Goal: Navigation & Orientation: Find specific page/section

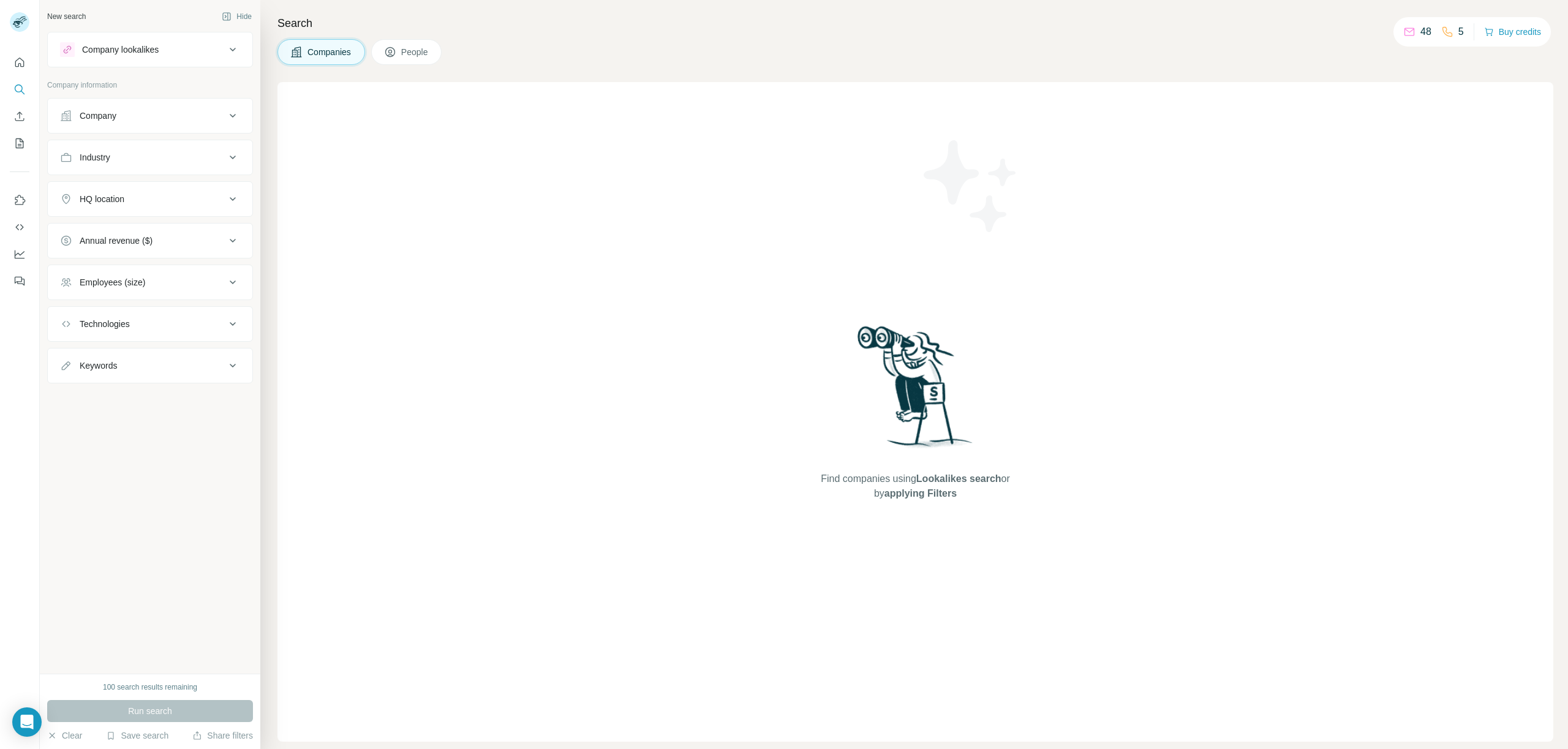
click at [412, 46] on span "People" at bounding box center [415, 52] width 28 height 13
click at [352, 53] on span "Companies" at bounding box center [330, 52] width 45 height 13
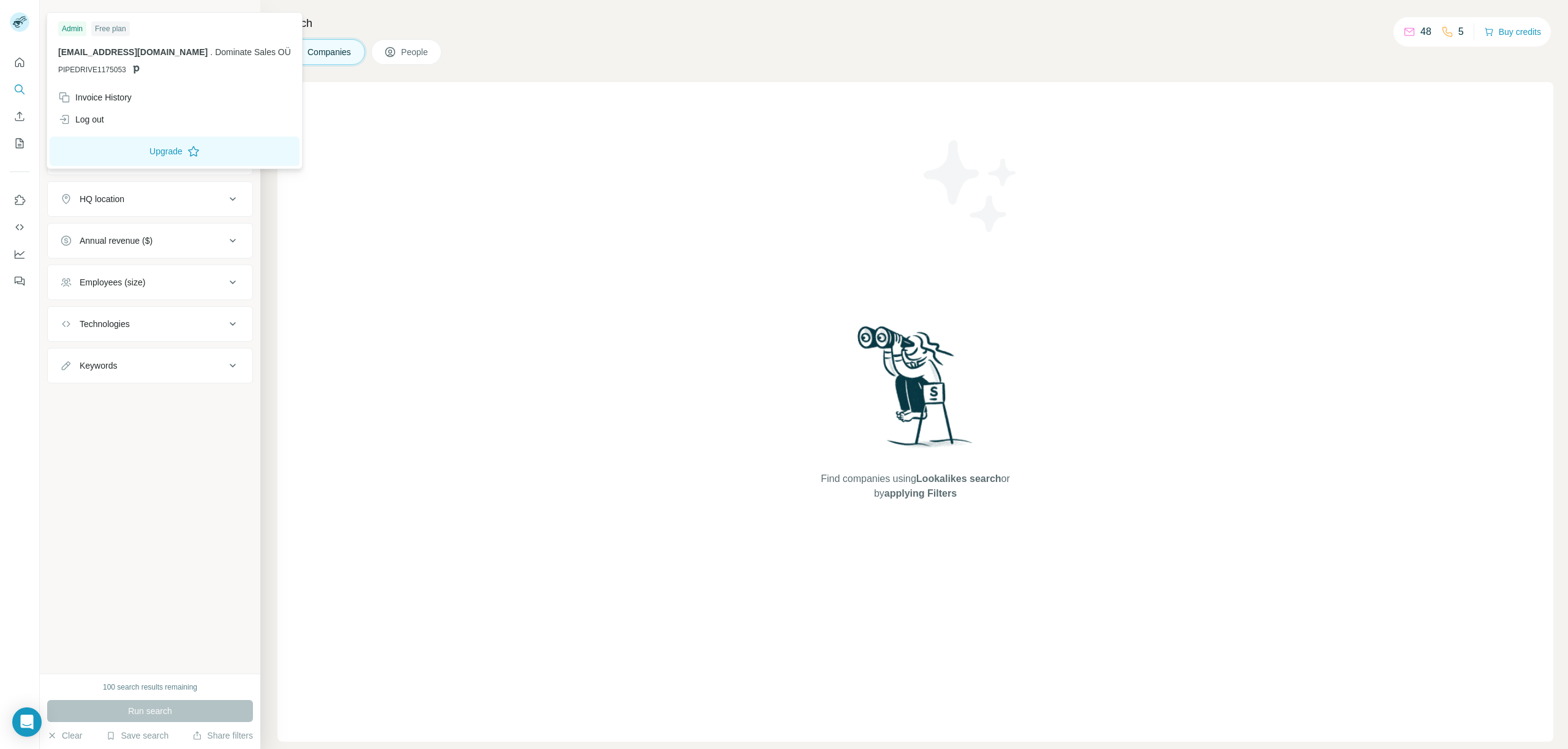
click at [13, 27] on img at bounding box center [19, 22] width 20 height 20
click at [20, 61] on icon "Quick start" at bounding box center [19, 62] width 13 height 13
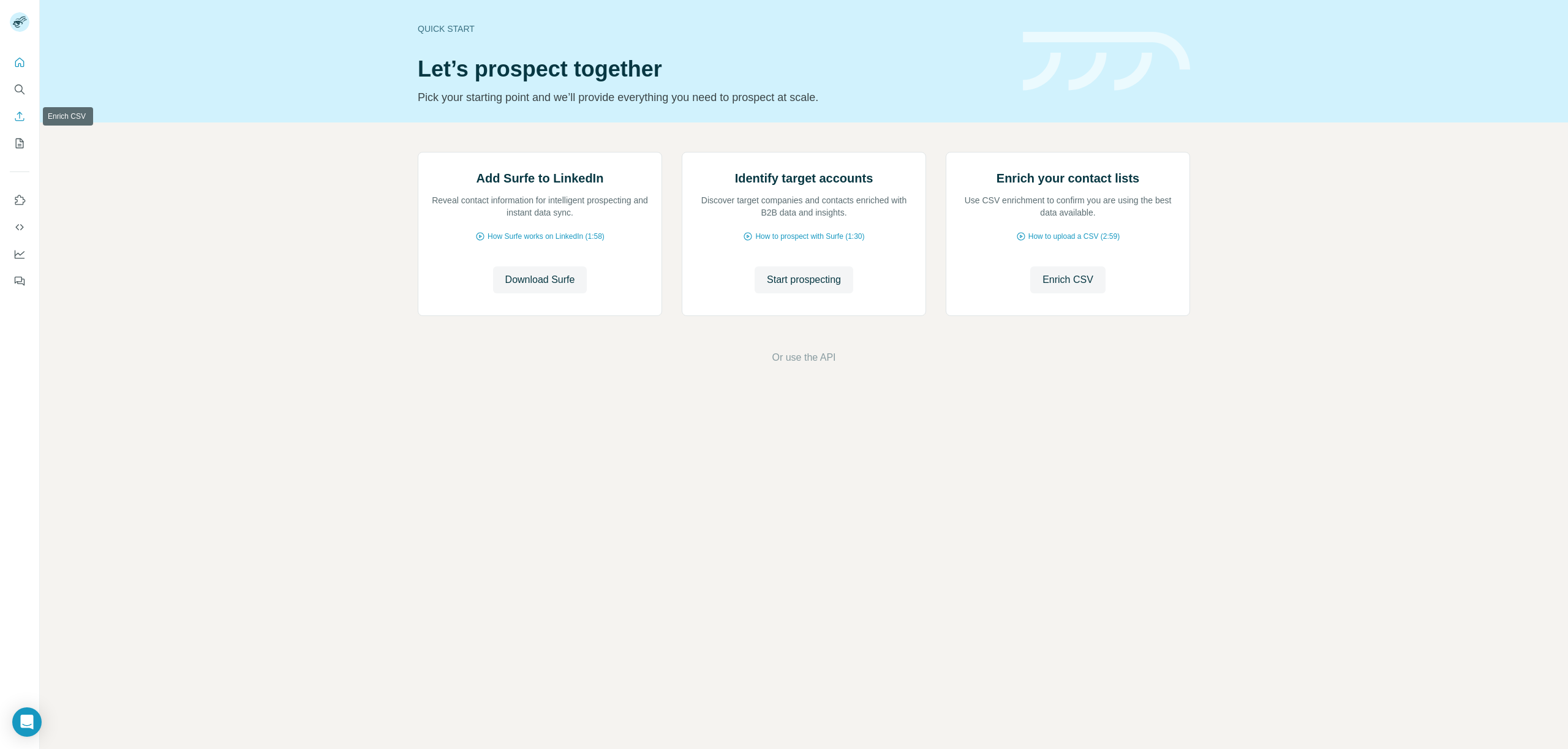
click at [16, 114] on icon "Enrich CSV" at bounding box center [19, 116] width 13 height 13
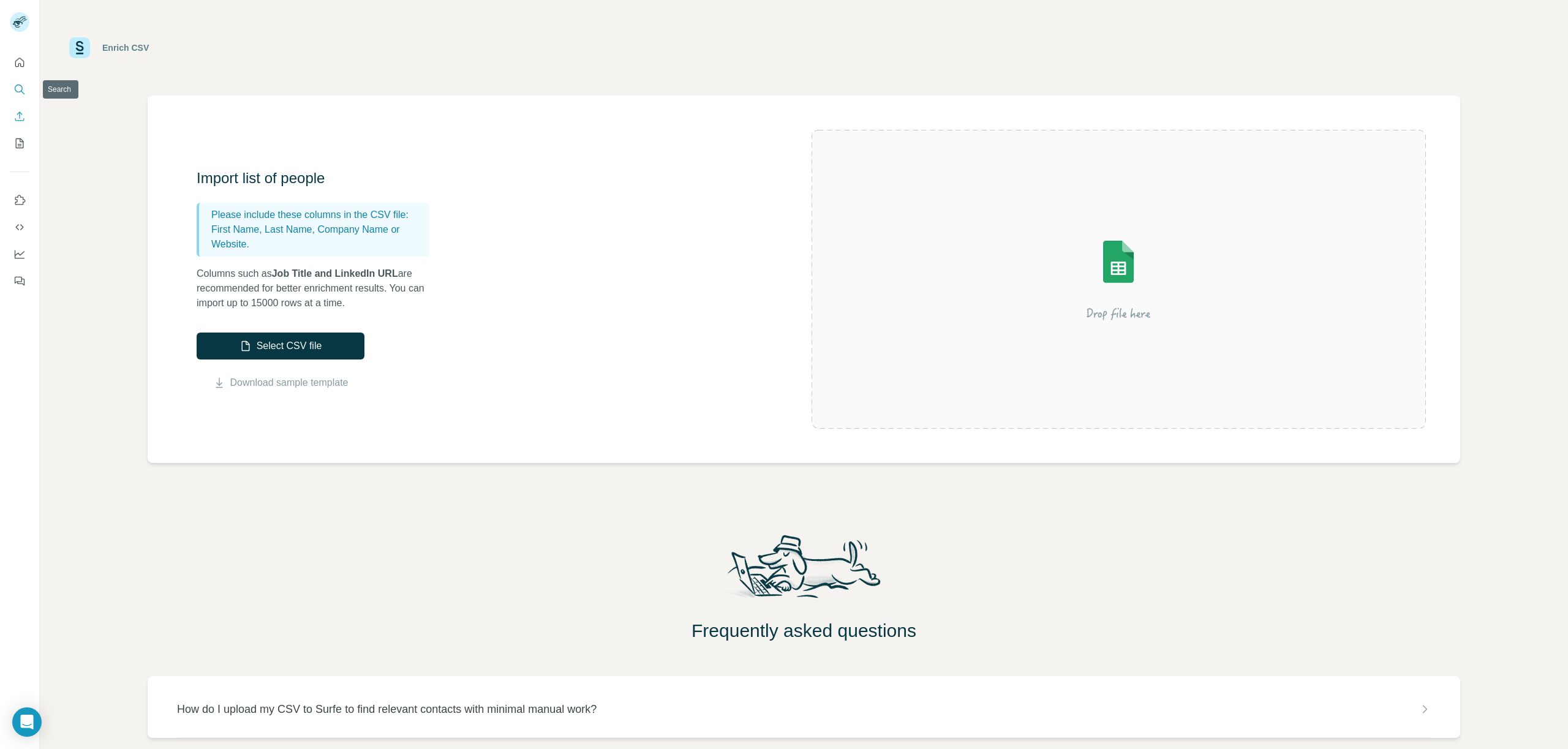
click at [20, 95] on icon "Search" at bounding box center [19, 89] width 13 height 13
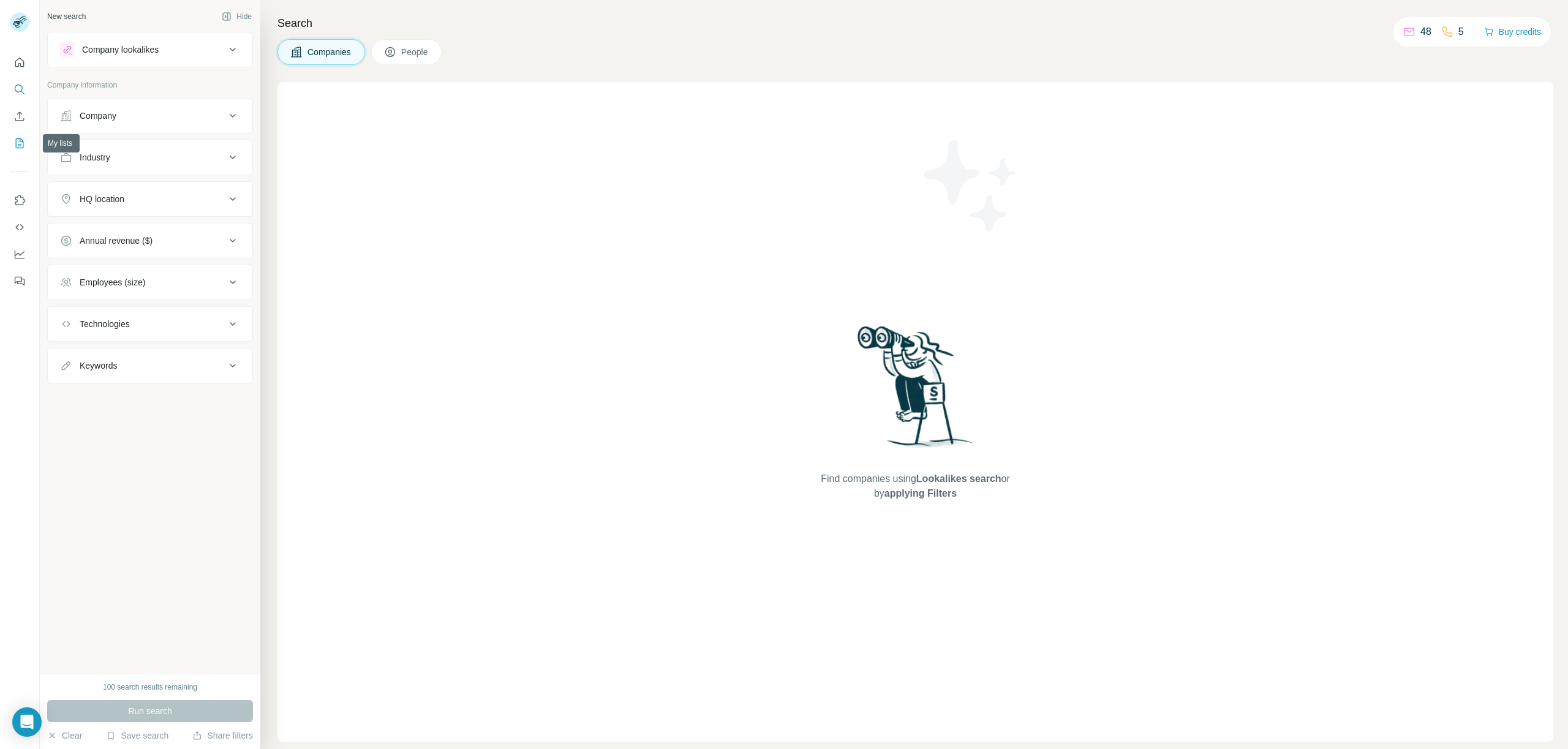
click at [21, 139] on icon "My lists" at bounding box center [20, 143] width 8 height 10
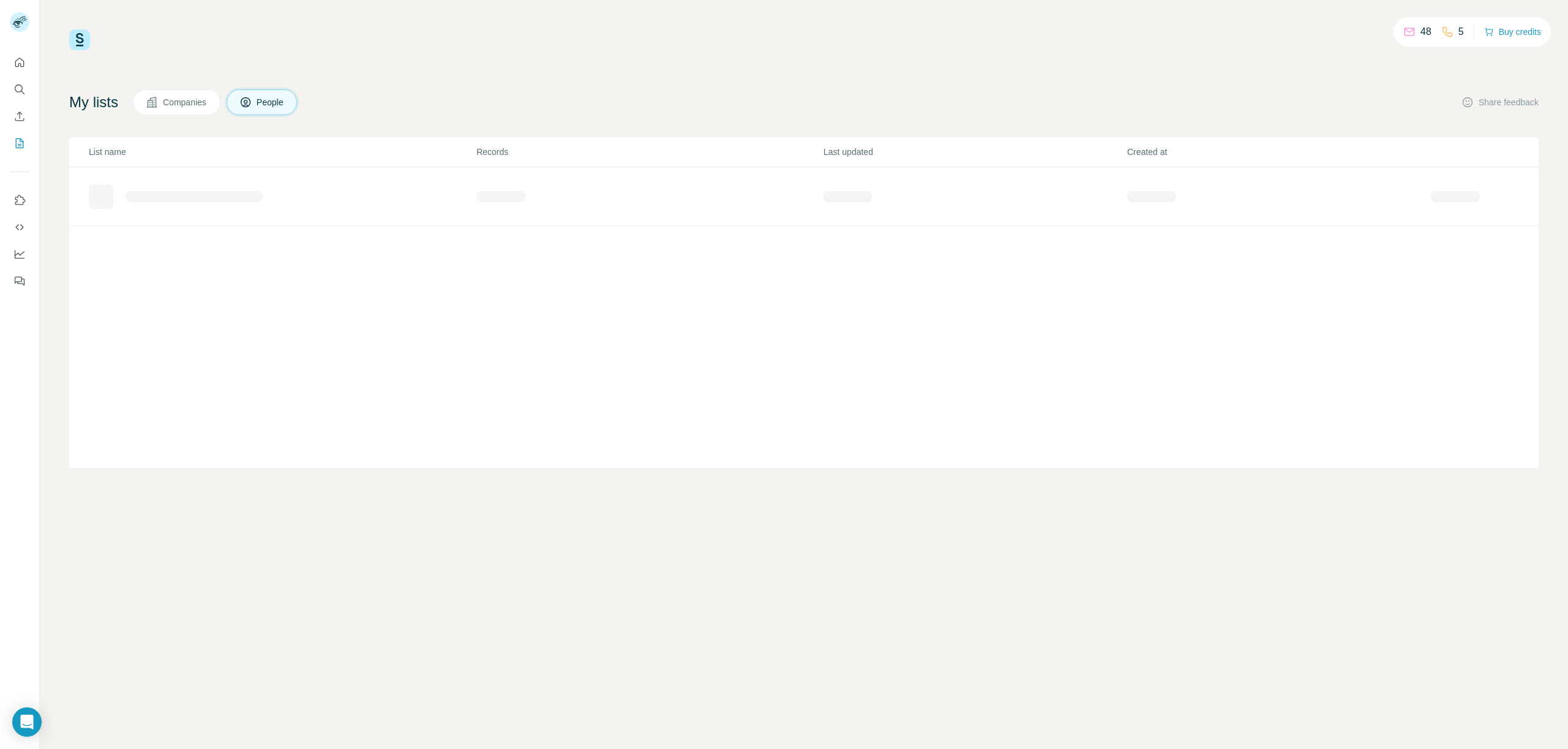
click at [169, 100] on span "Companies" at bounding box center [185, 102] width 45 height 13
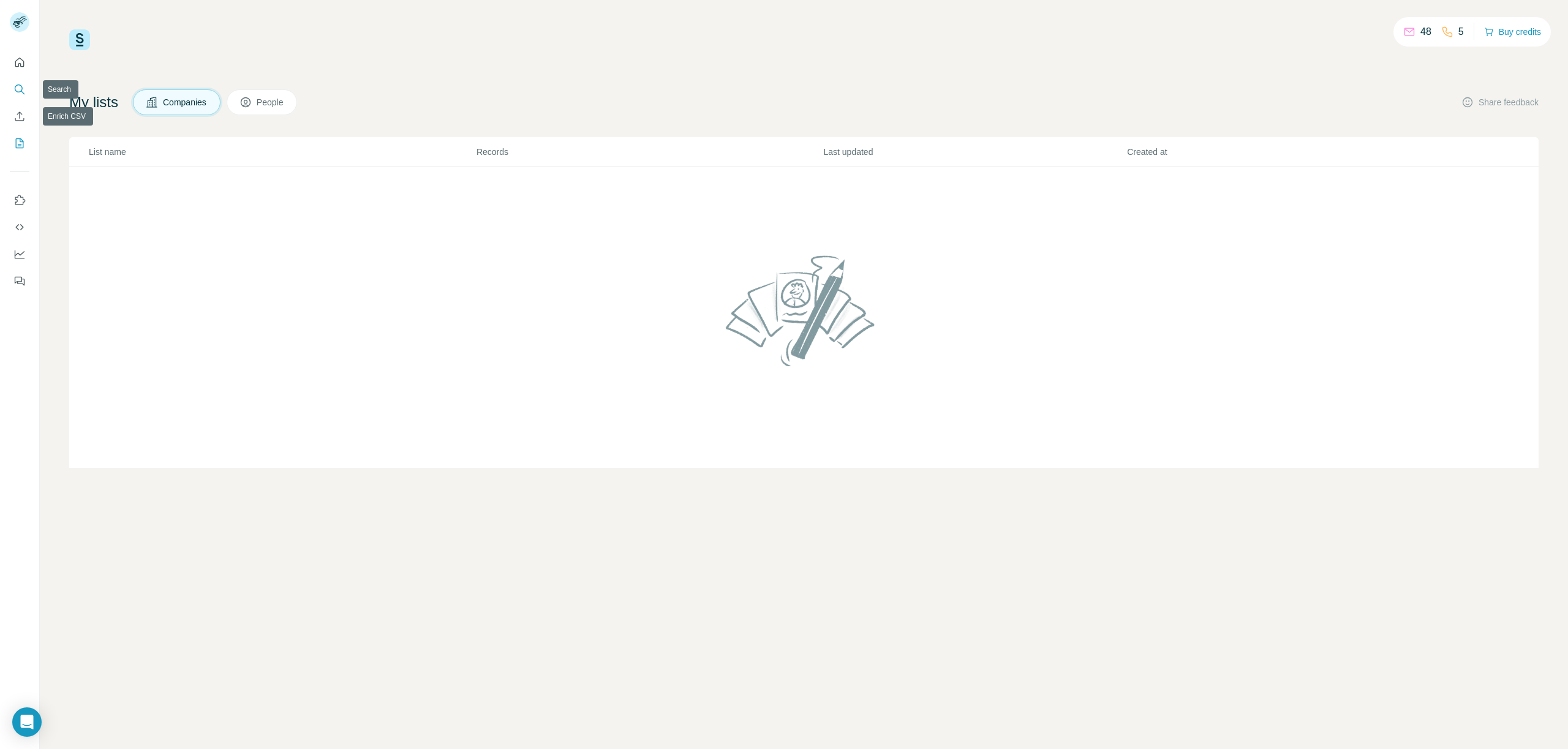
click at [15, 83] on icon "Search" at bounding box center [19, 89] width 13 height 13
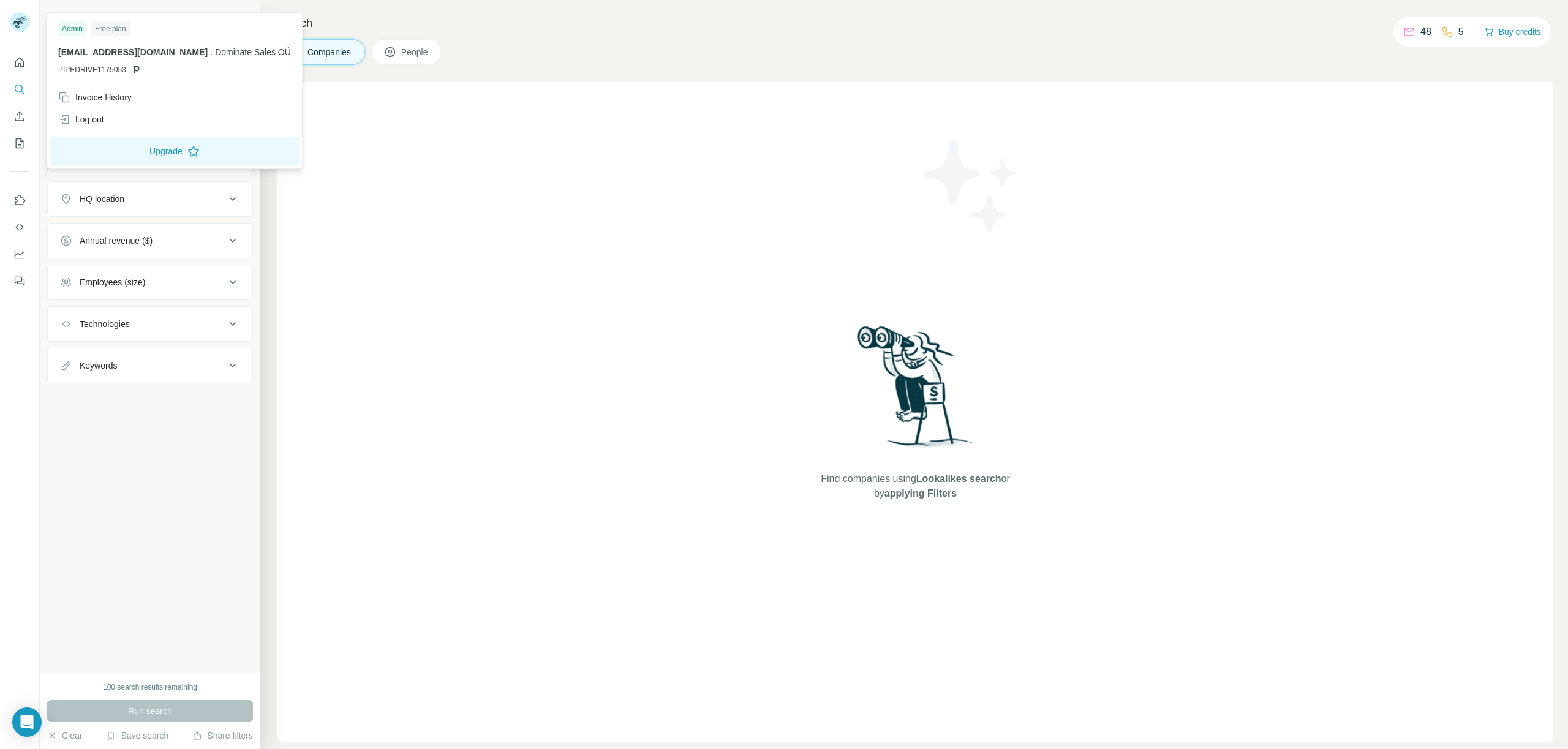
click at [23, 29] on img at bounding box center [19, 22] width 20 height 20
